Goal: Task Accomplishment & Management: Use online tool/utility

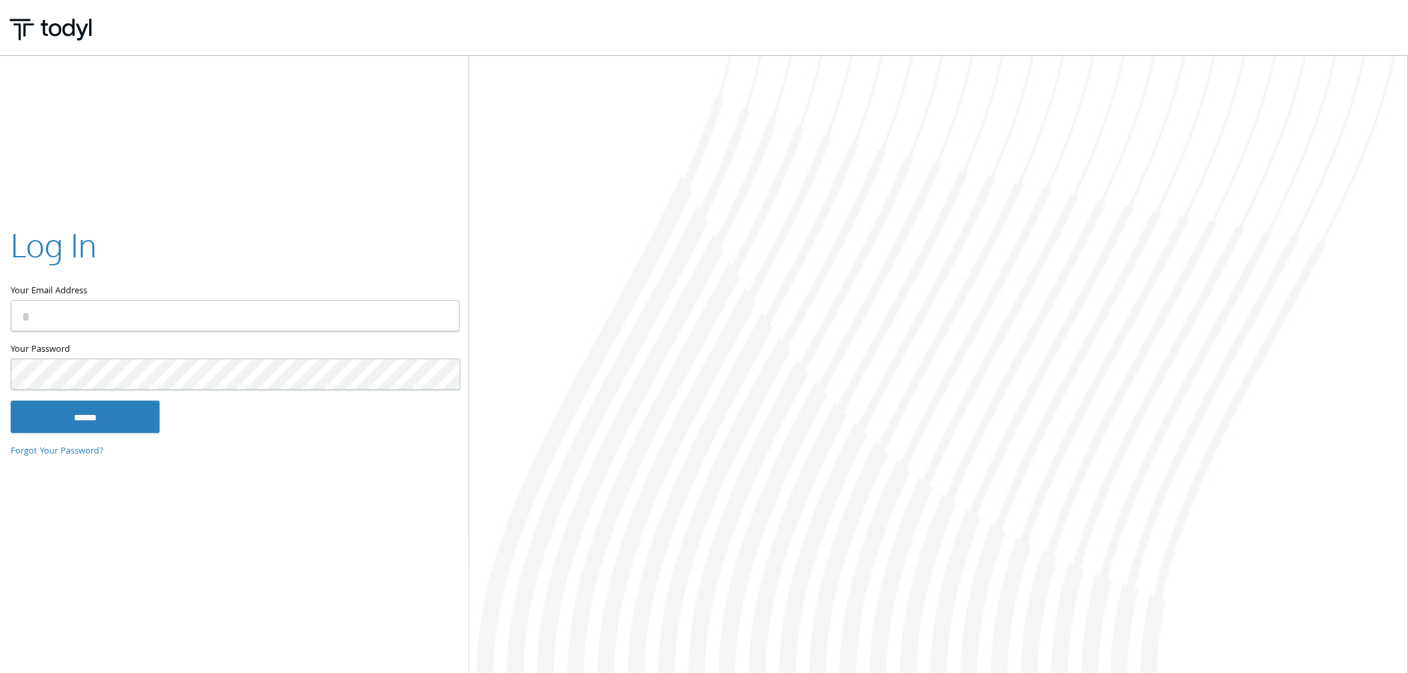
drag, startPoint x: 198, startPoint y: 303, endPoint x: 153, endPoint y: 313, distance: 45.8
type input "**********"
click at [138, 421] on input "******" at bounding box center [85, 417] width 149 height 32
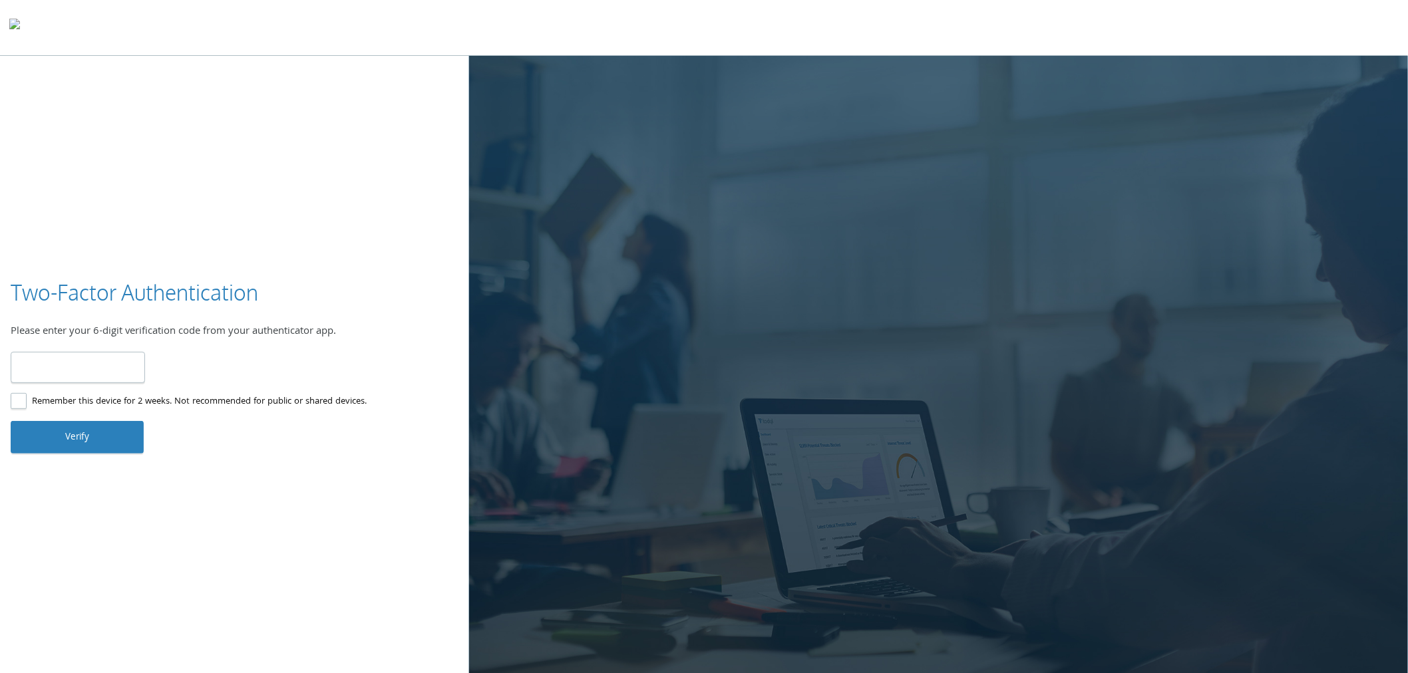
type input "******"
